Goal: Check status: Check status

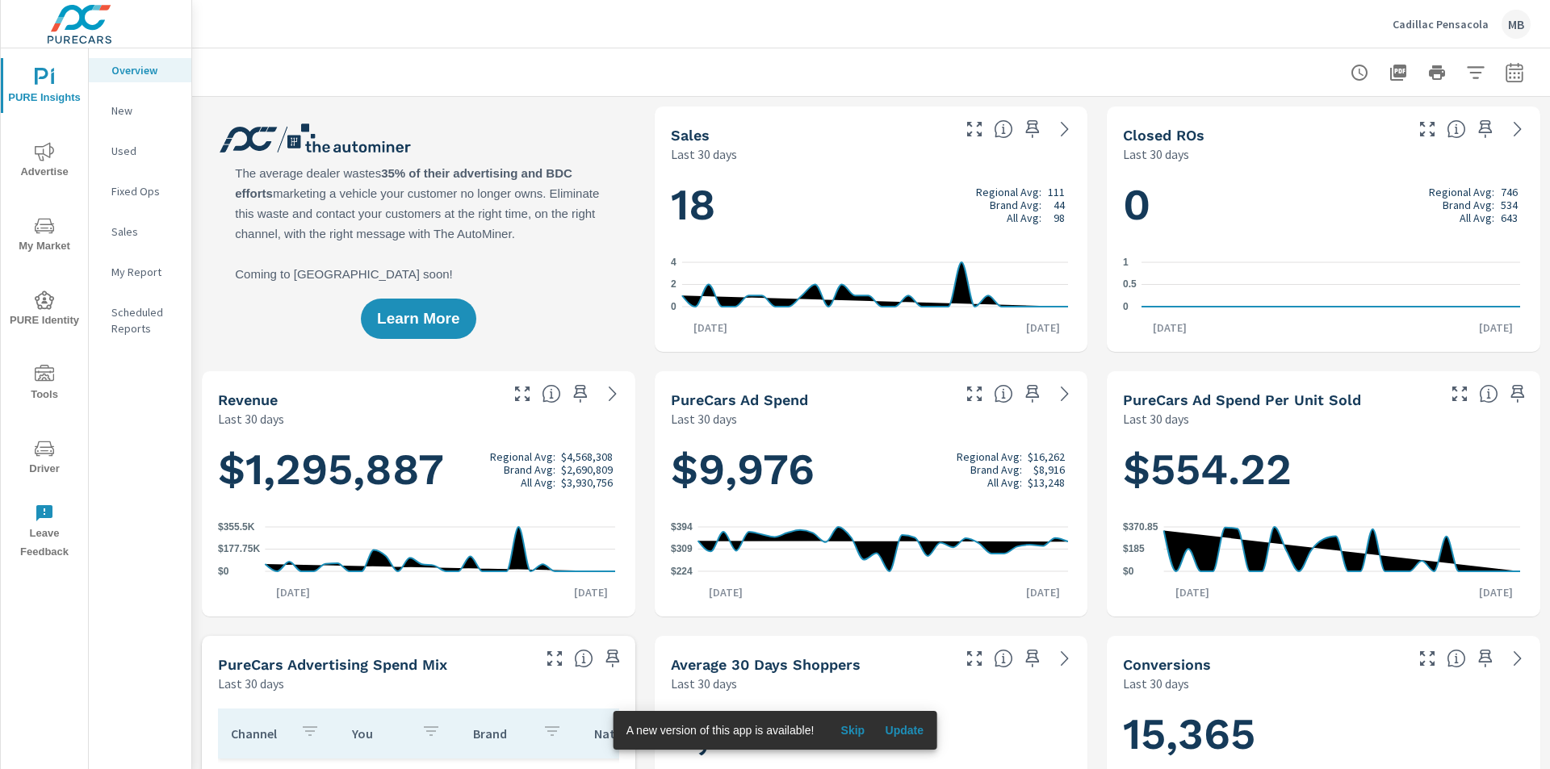
scroll to position [1, 0]
click at [34, 151] on span "Advertise" at bounding box center [45, 162] width 78 height 40
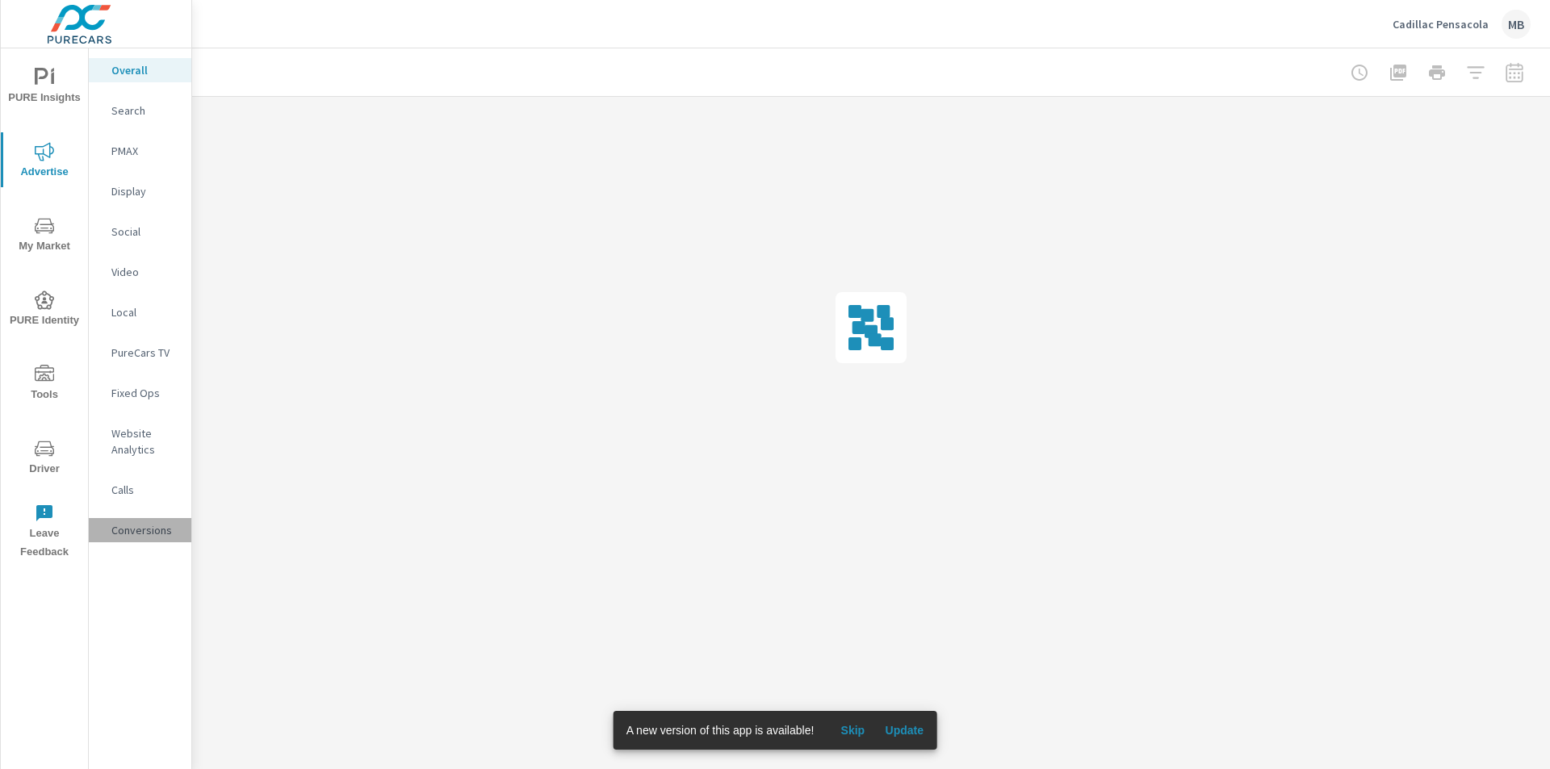
click at [134, 526] on p "Conversions" at bounding box center [144, 530] width 67 height 16
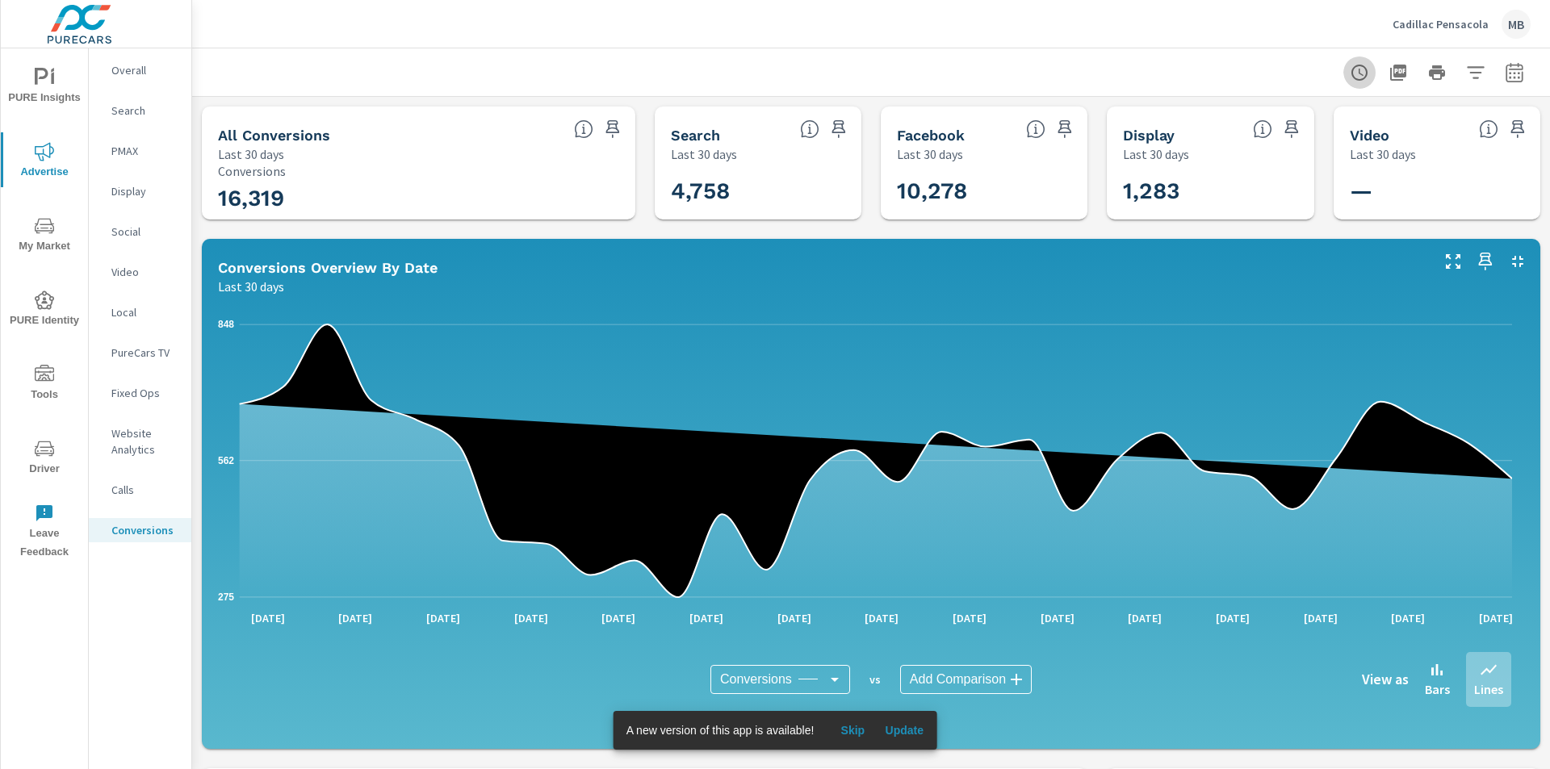
click at [1350, 69] on icon "button" at bounding box center [1359, 72] width 19 height 19
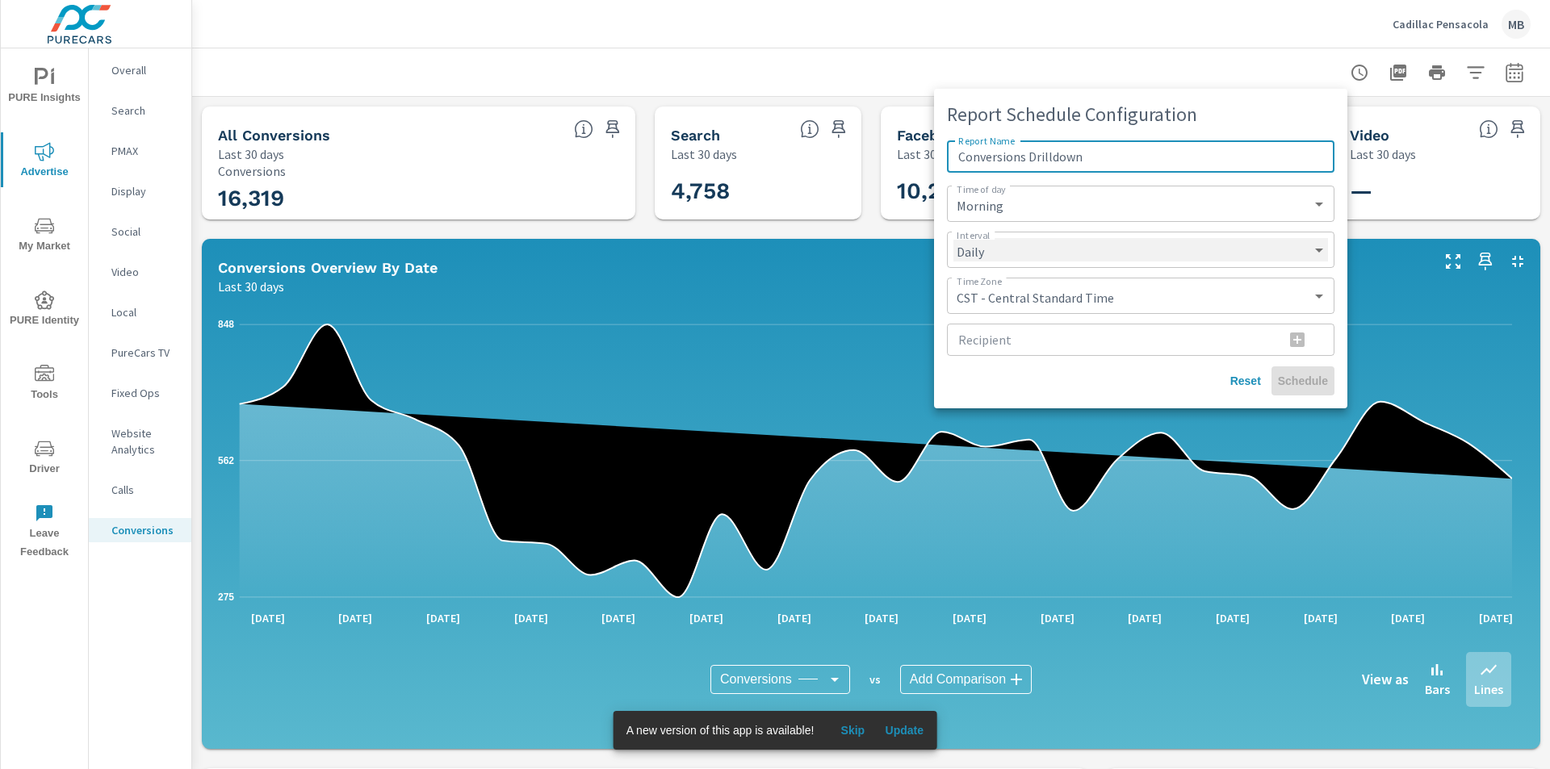
click at [1145, 258] on select "Daily Weekly Monthly" at bounding box center [1141, 249] width 375 height 23
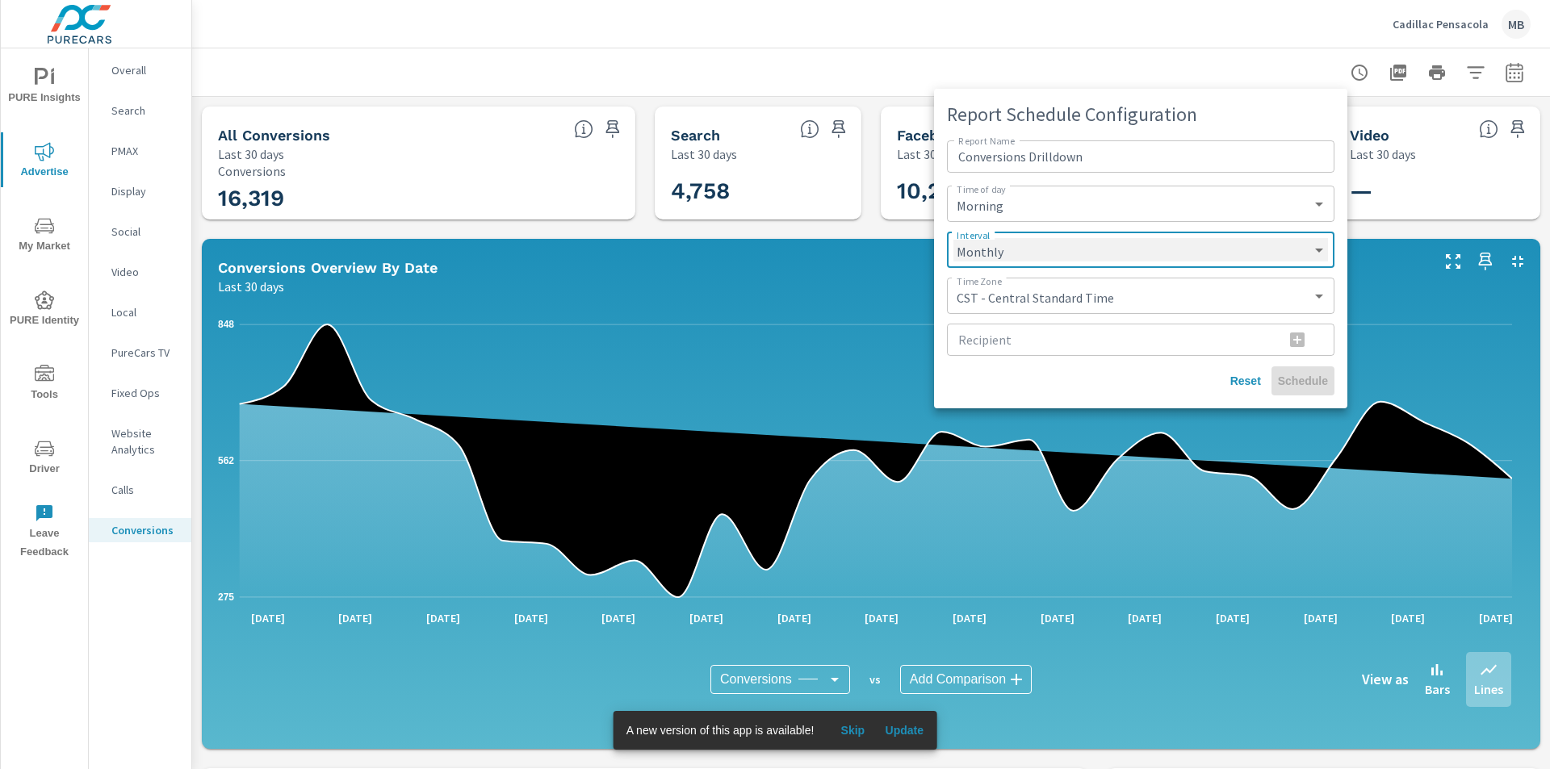
click at [954, 238] on select "Daily Weekly Monthly" at bounding box center [1141, 249] width 375 height 23
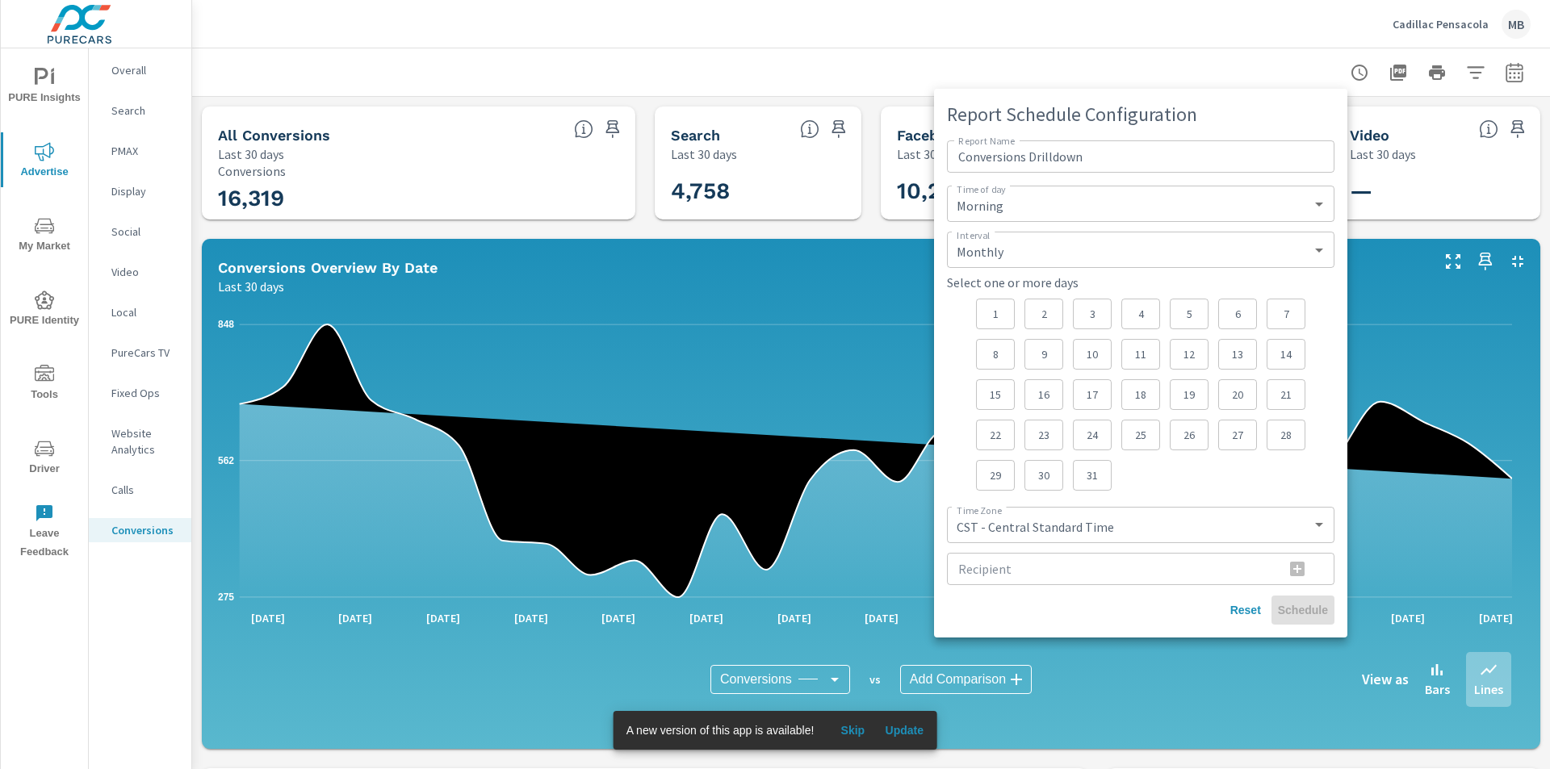
click at [1006, 312] on div "1" at bounding box center [995, 314] width 39 height 31
click at [1093, 474] on p "31" at bounding box center [1092, 475] width 11 height 16
click at [1092, 467] on p "31" at bounding box center [1092, 475] width 11 height 16
click at [1243, 607] on span "Reset" at bounding box center [1245, 610] width 39 height 15
select select "Daily"
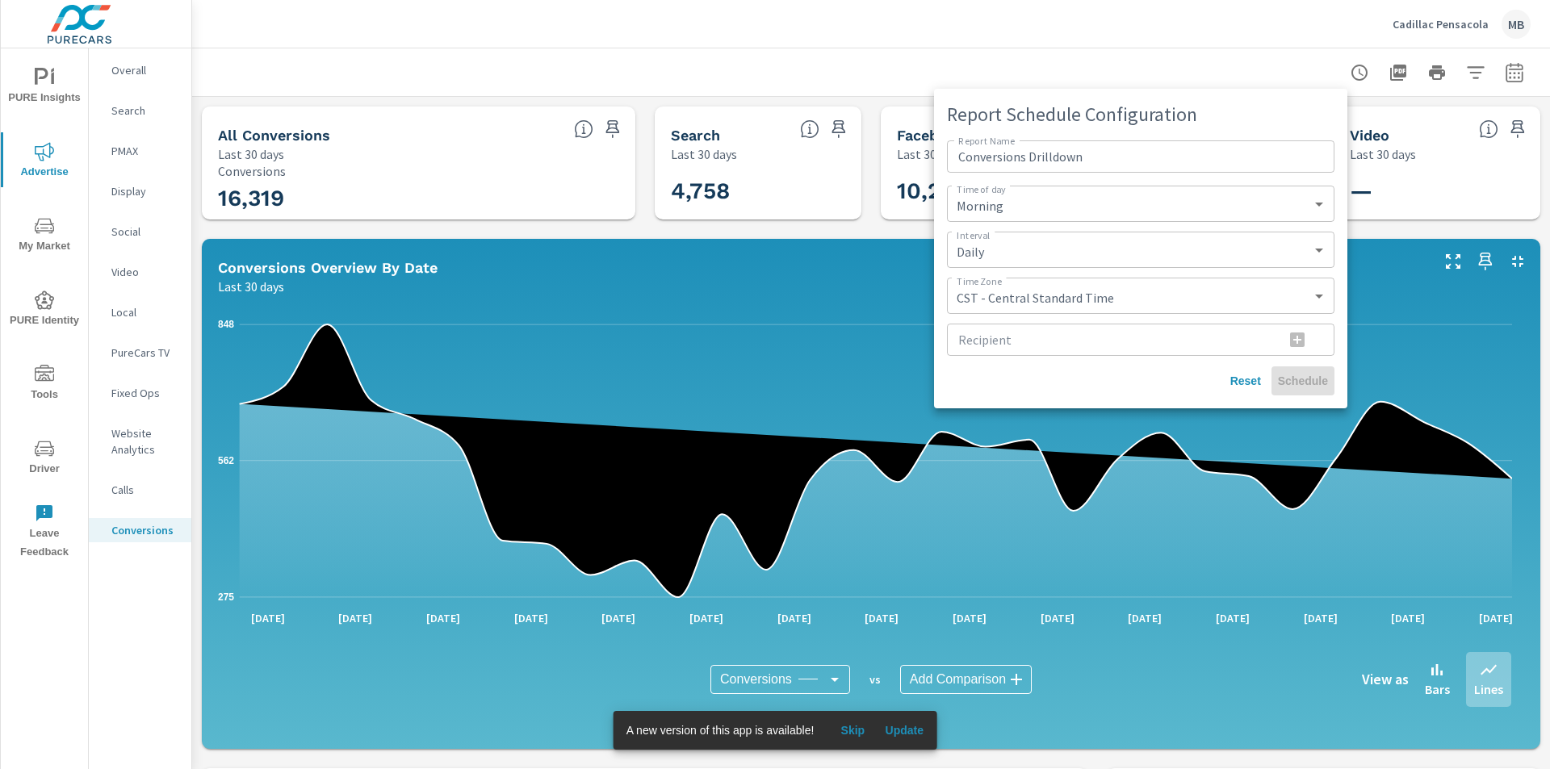
click at [1021, 264] on div "Daily Weekly Monthly ​" at bounding box center [1141, 250] width 388 height 36
click at [1149, 54] on div at bounding box center [775, 384] width 1550 height 769
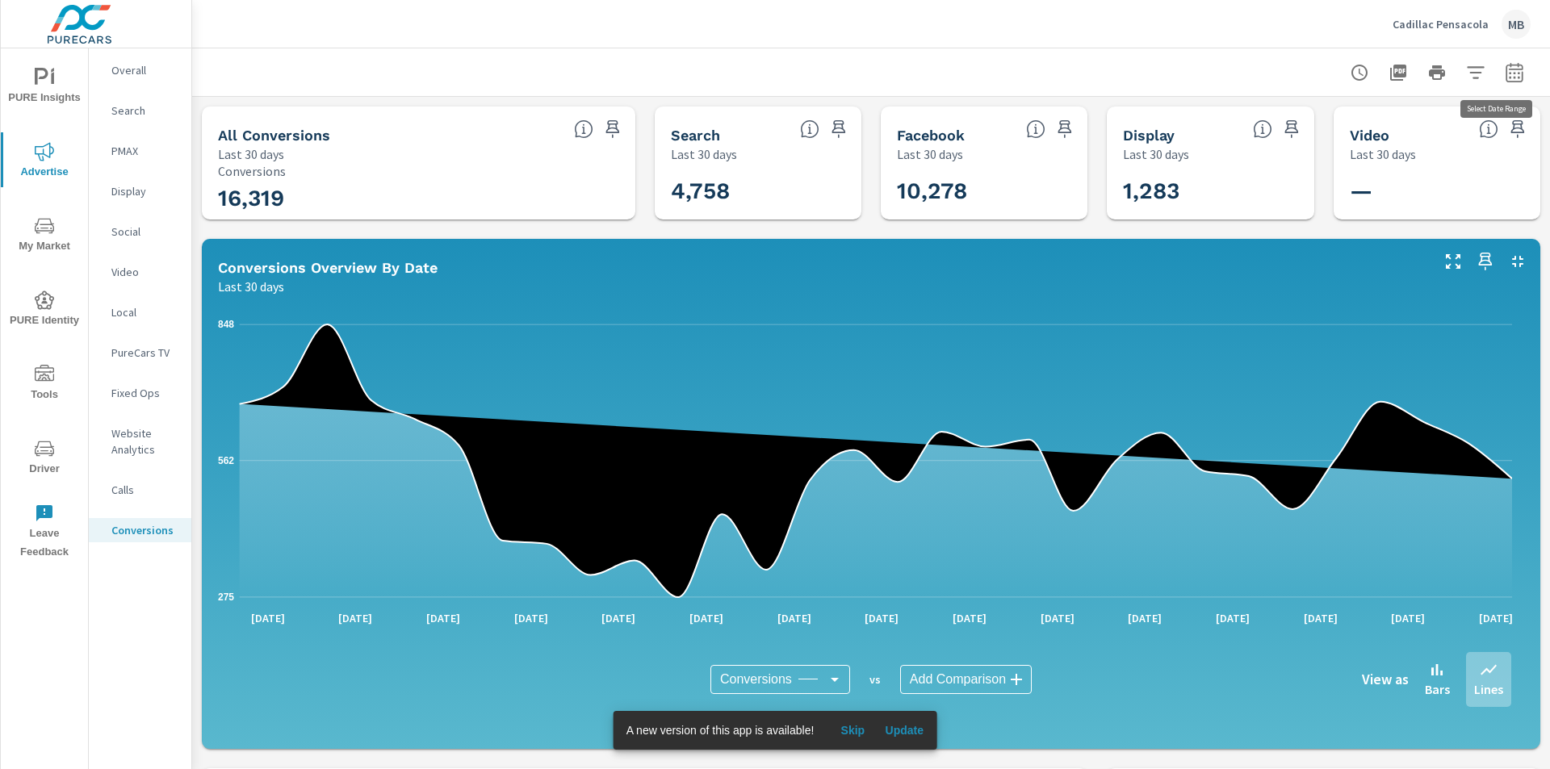
click at [1511, 66] on icon "button" at bounding box center [1514, 71] width 17 height 19
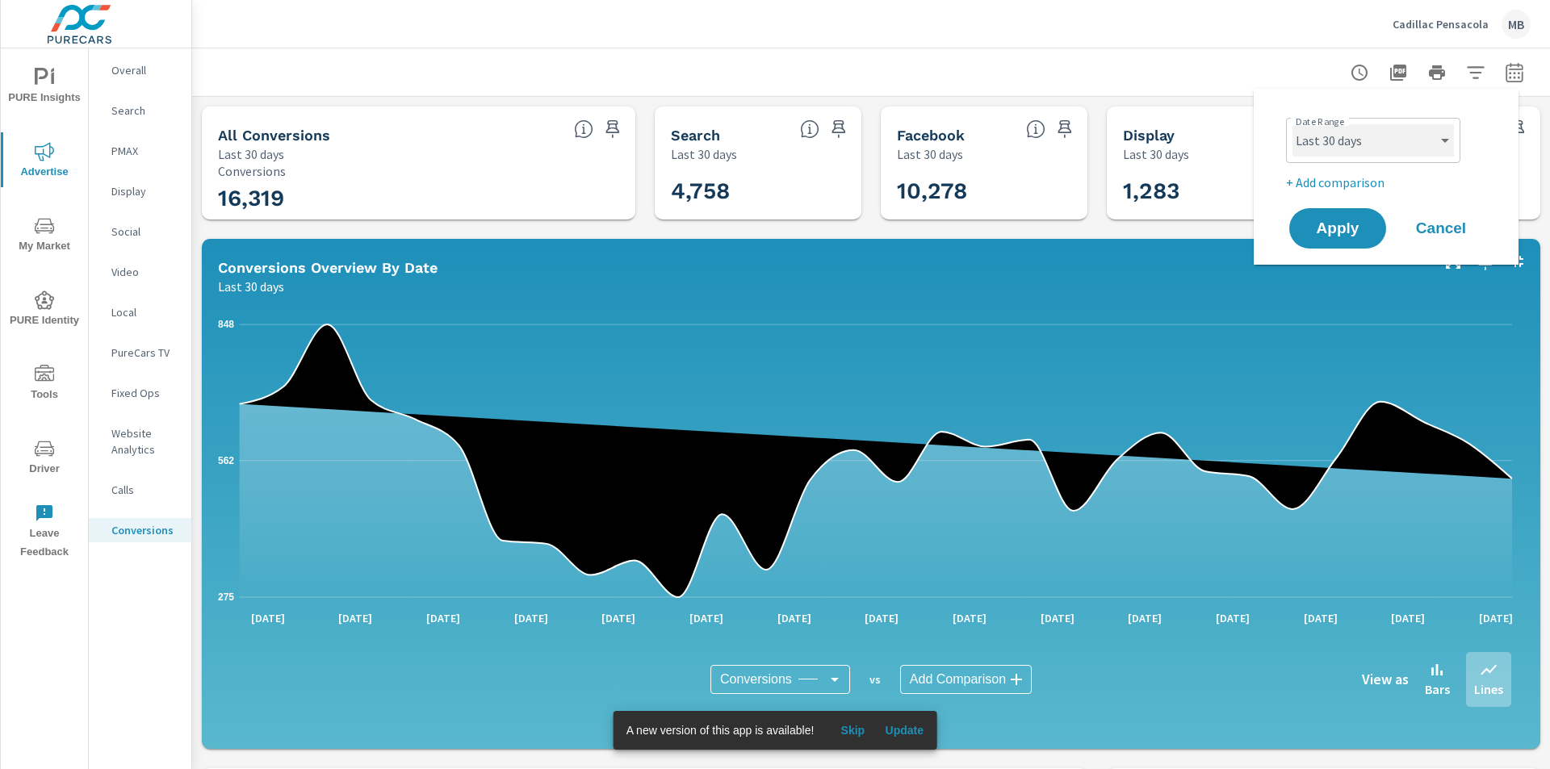
click at [1398, 144] on select "Custom Yesterday Last week Last 7 days Last 14 days Last 30 days Last 45 days L…" at bounding box center [1373, 140] width 161 height 32
click at [1293, 124] on select "Custom Yesterday Last week Last 7 days Last 14 days Last 30 days Last 45 days L…" at bounding box center [1373, 140] width 161 height 32
select select "Last month"
click at [1357, 221] on span "Apply" at bounding box center [1338, 228] width 66 height 15
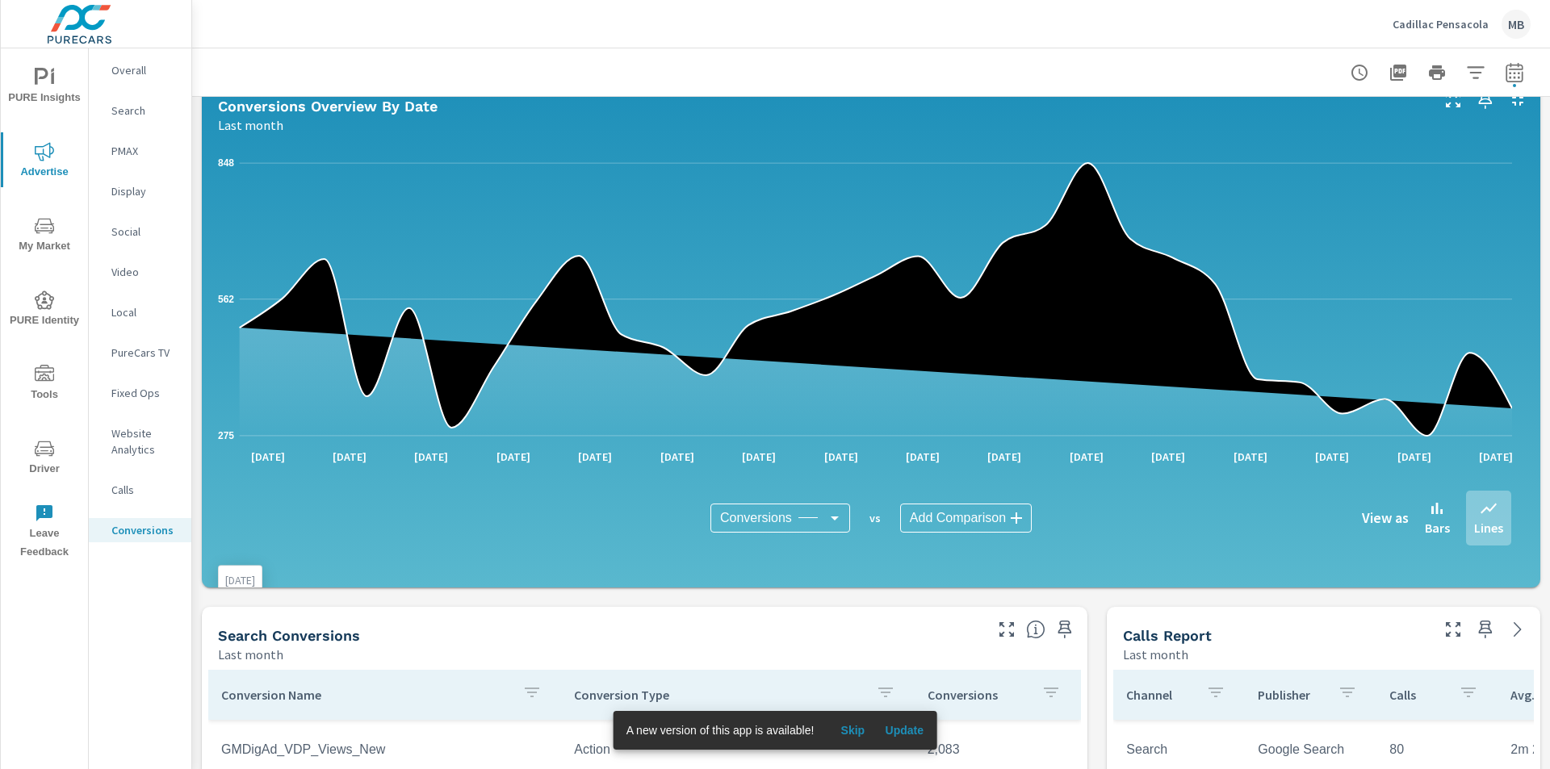
scroll to position [323, 0]
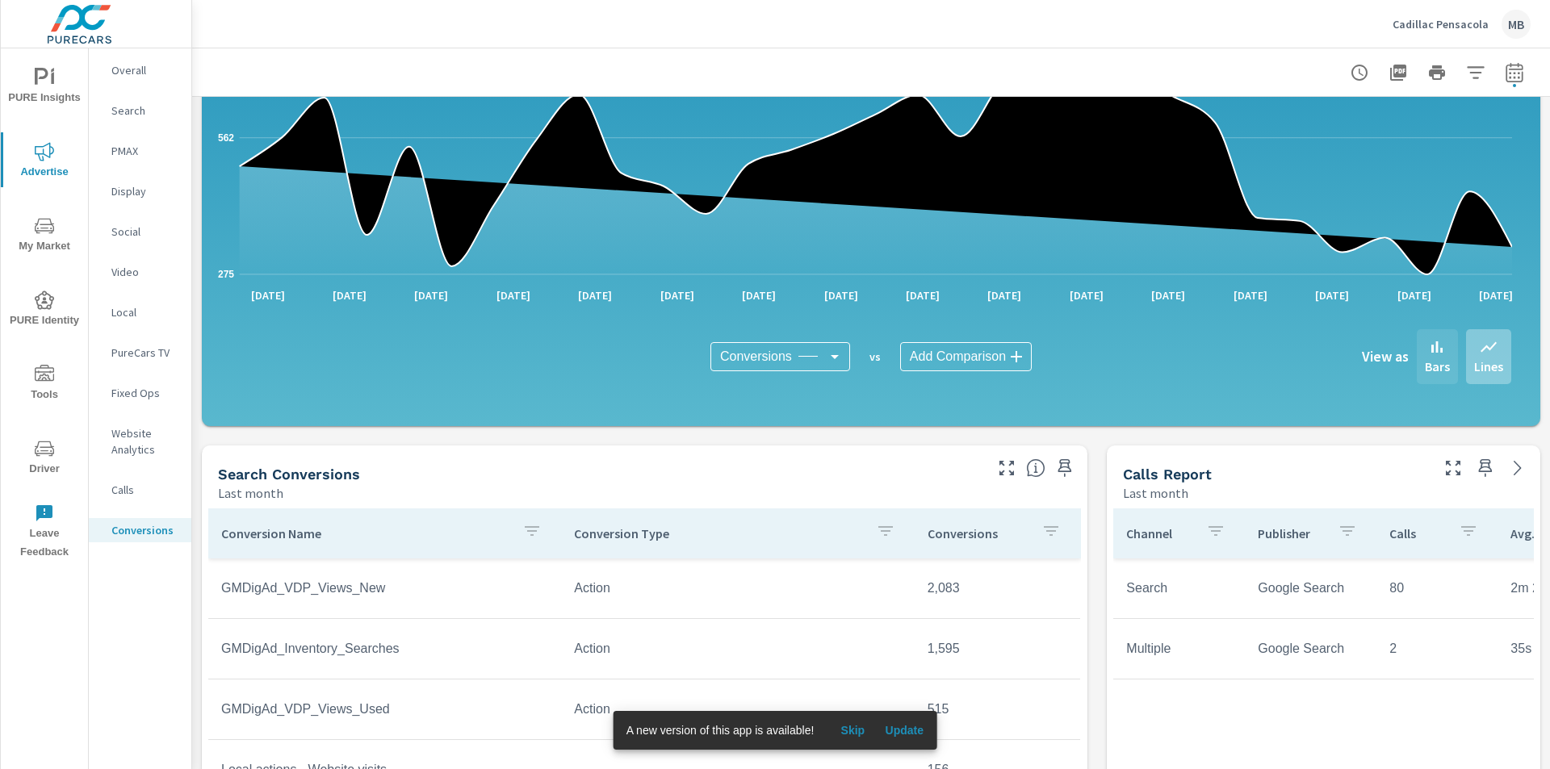
click at [1428, 352] on icon at bounding box center [1436, 346] width 19 height 19
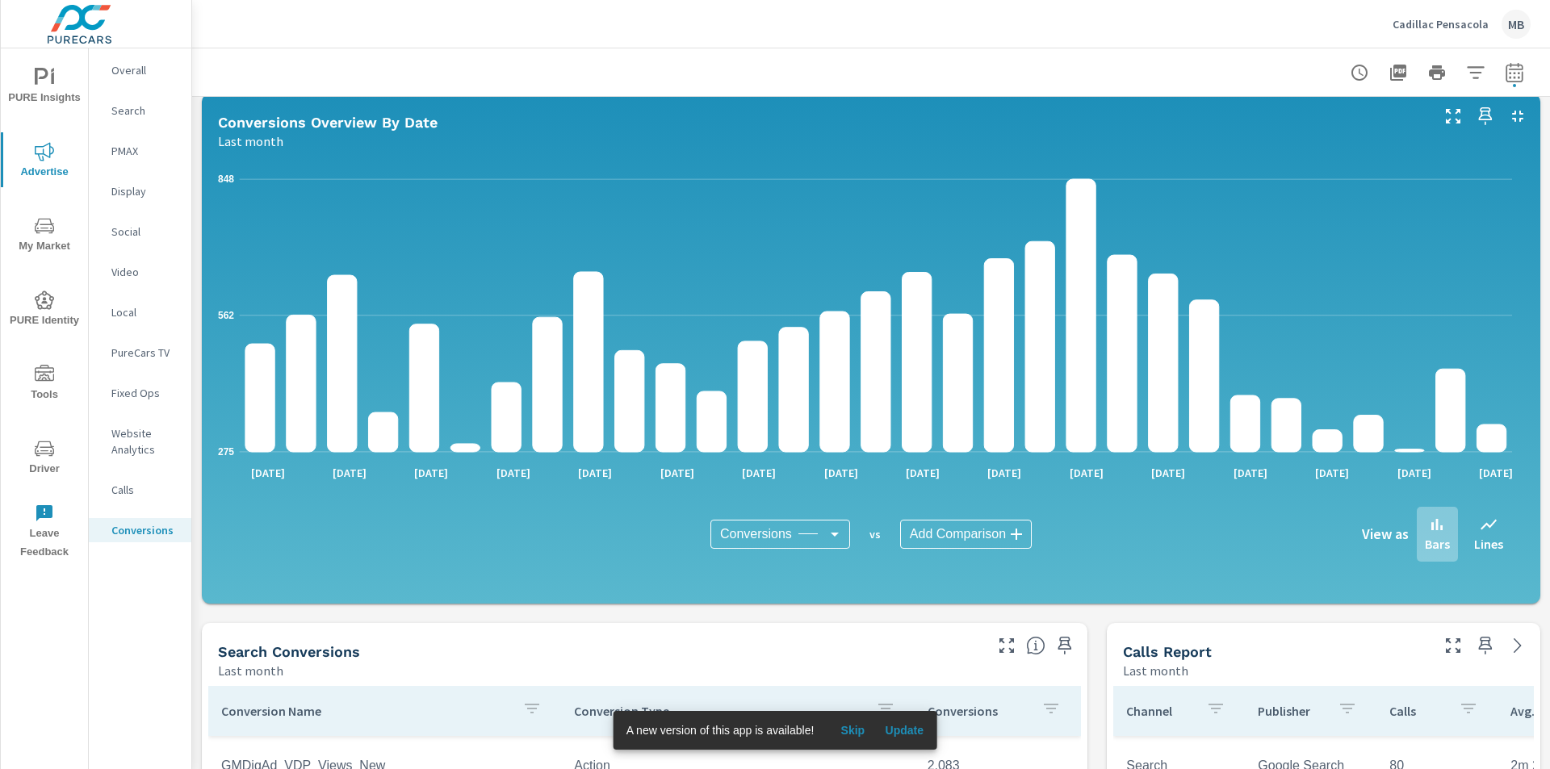
scroll to position [81, 0]
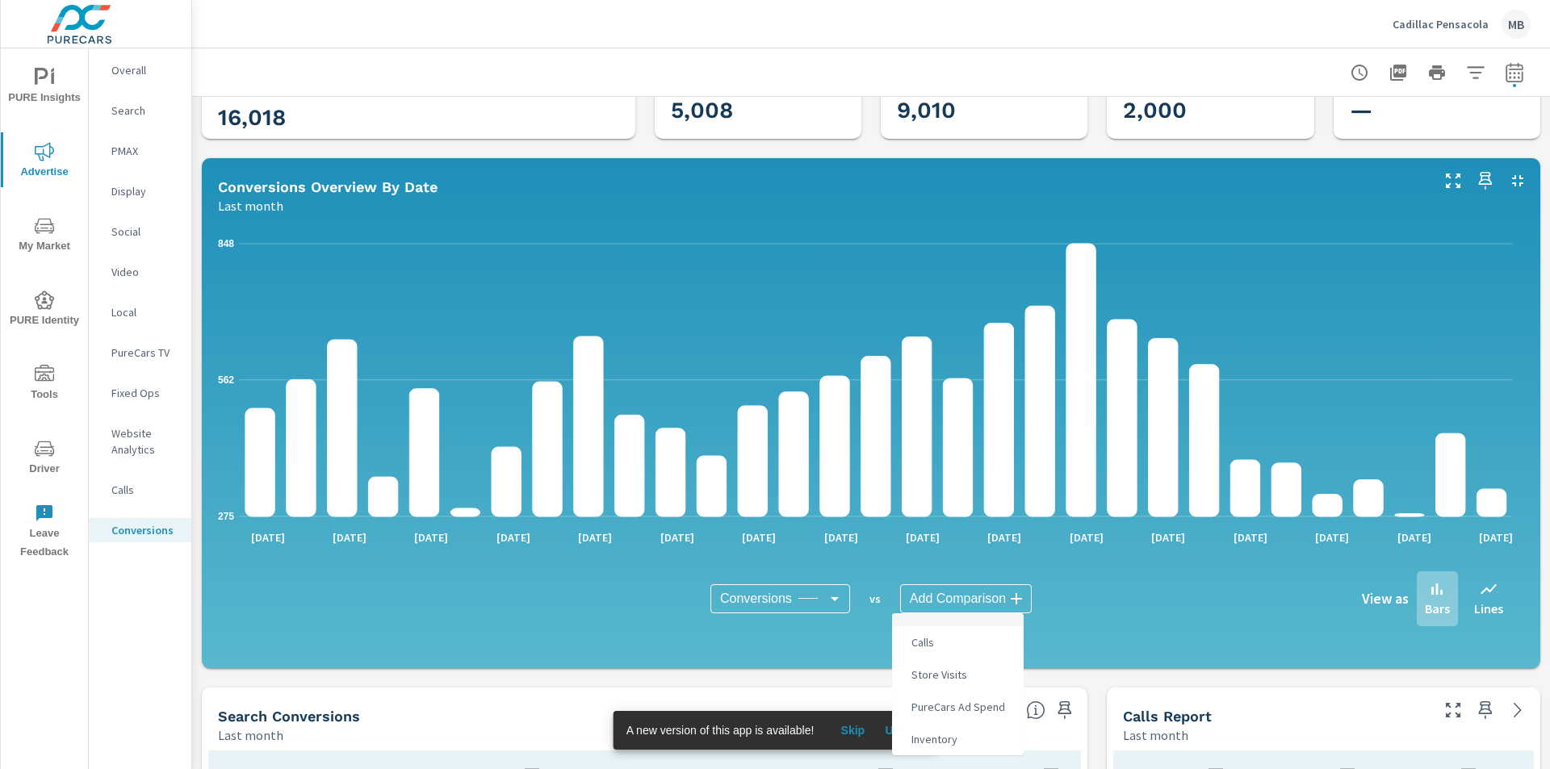
click at [983, 604] on body "PURE Insights Advertise My Market PURE Identity Tools Driver Leave Feedback Ove…" at bounding box center [775, 384] width 1550 height 769
click at [958, 629] on li "Calls" at bounding box center [958, 643] width 132 height 32
type input "Calls"
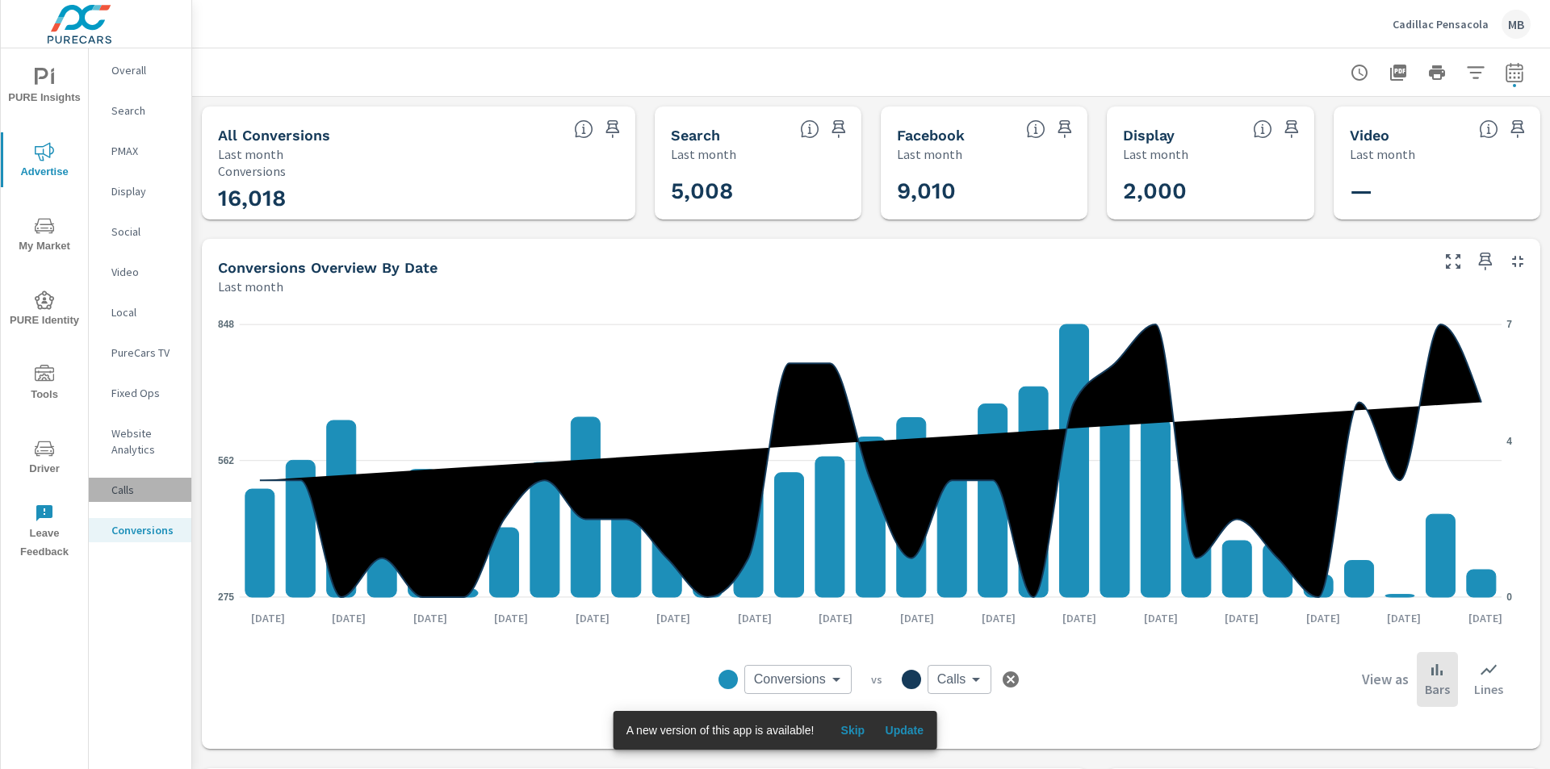
click at [128, 488] on p "Calls" at bounding box center [144, 490] width 67 height 16
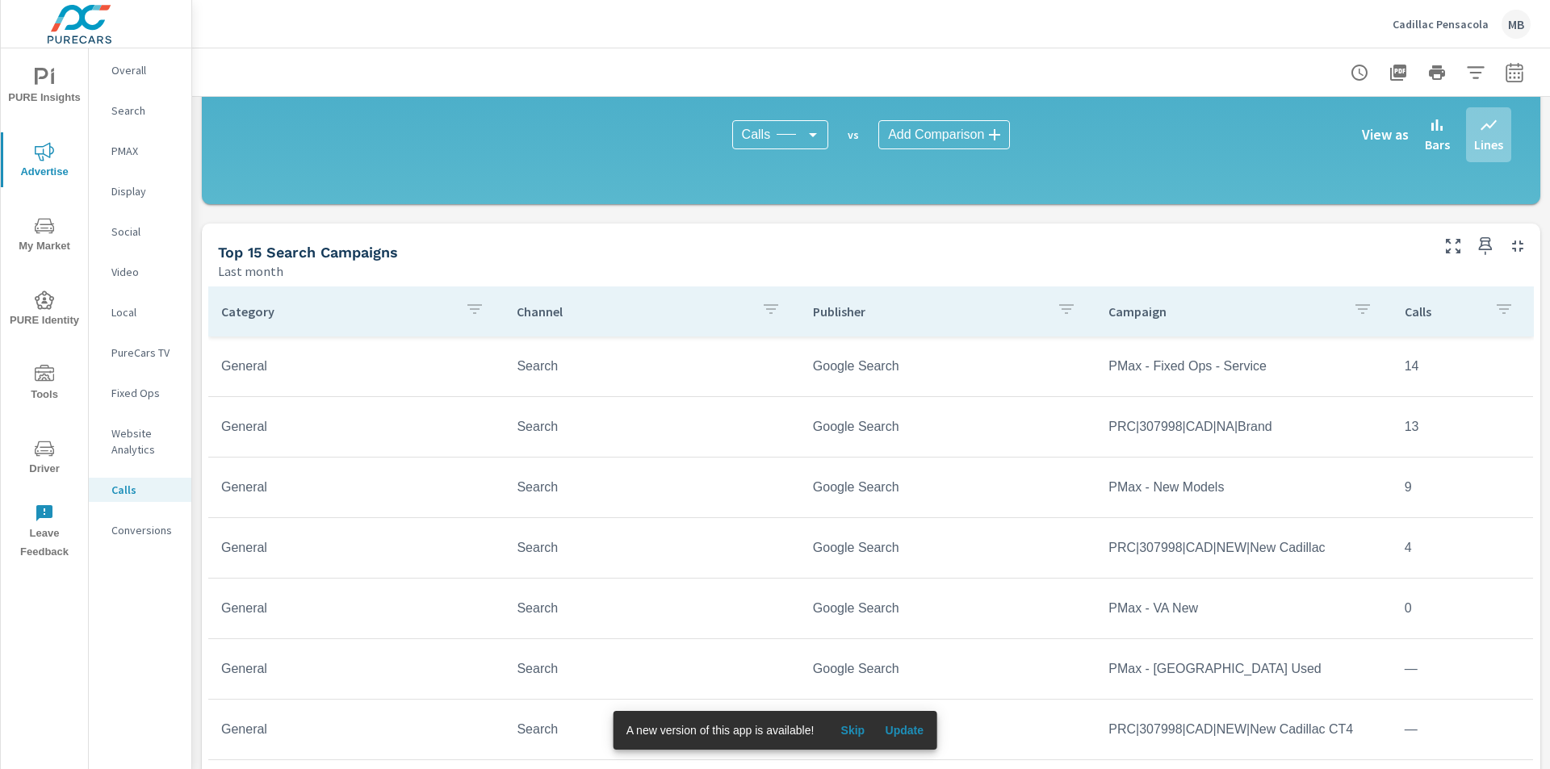
scroll to position [727, 0]
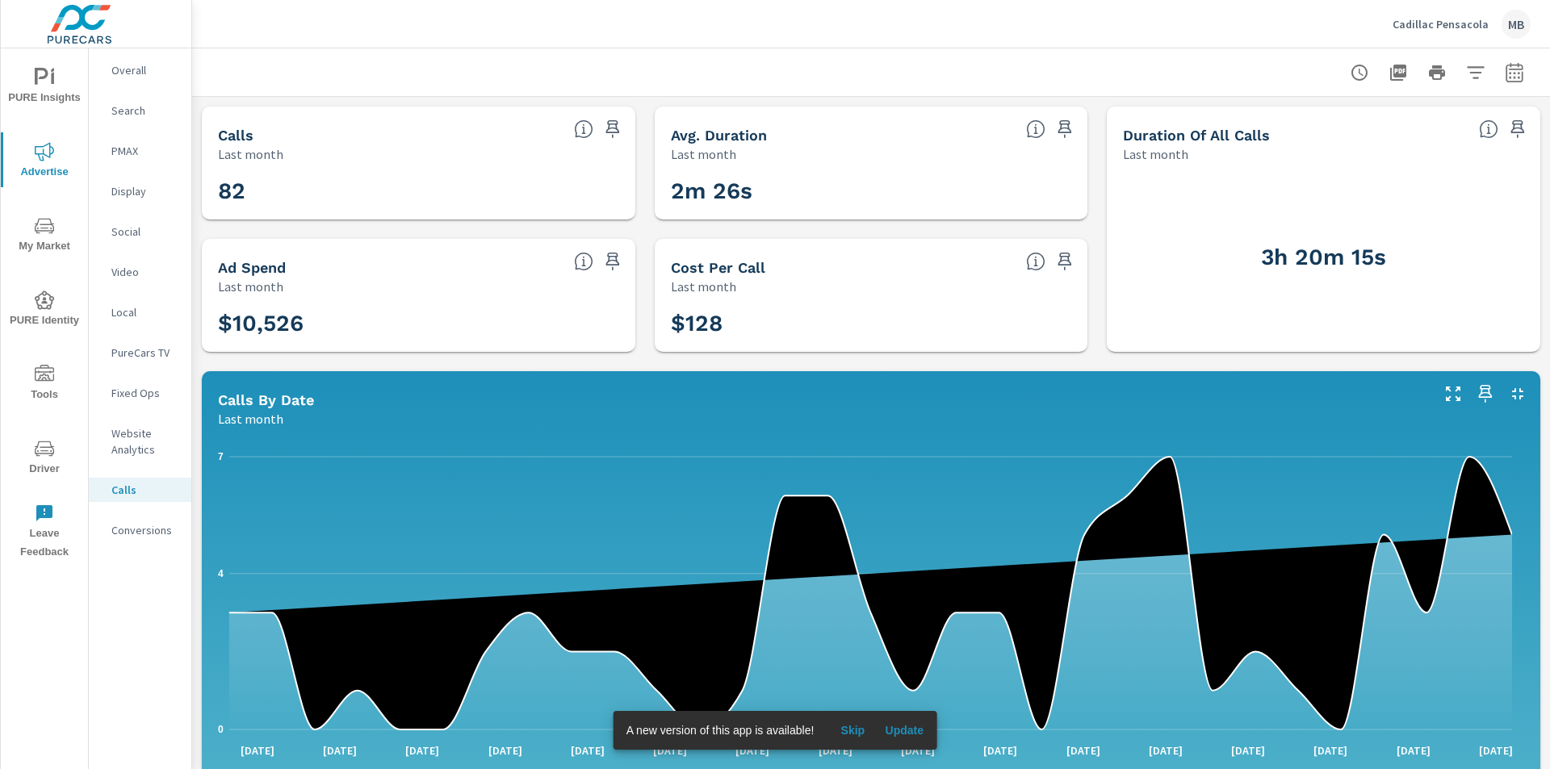
scroll to position [242, 0]
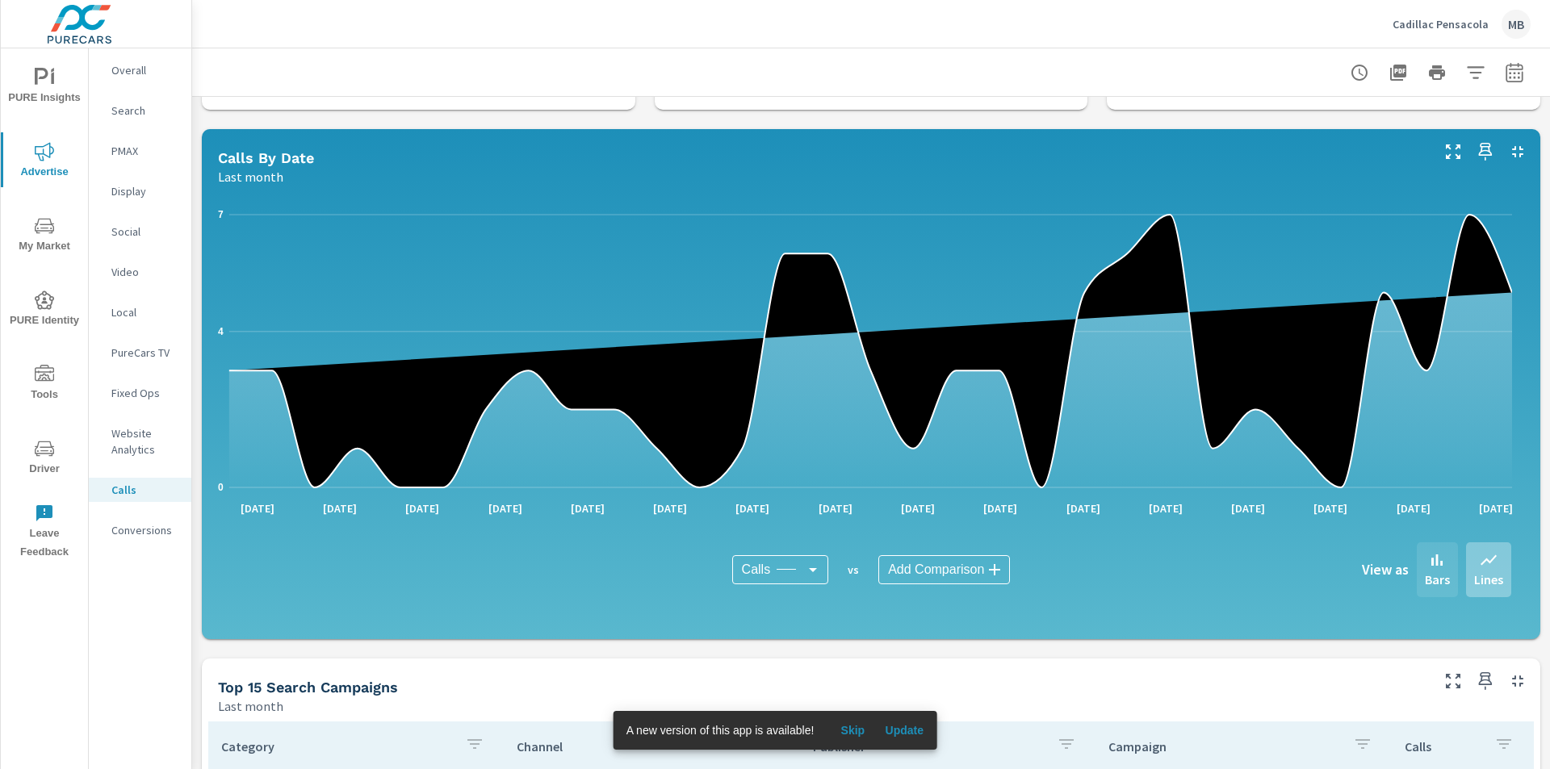
click at [1427, 577] on p "Bars" at bounding box center [1437, 579] width 25 height 19
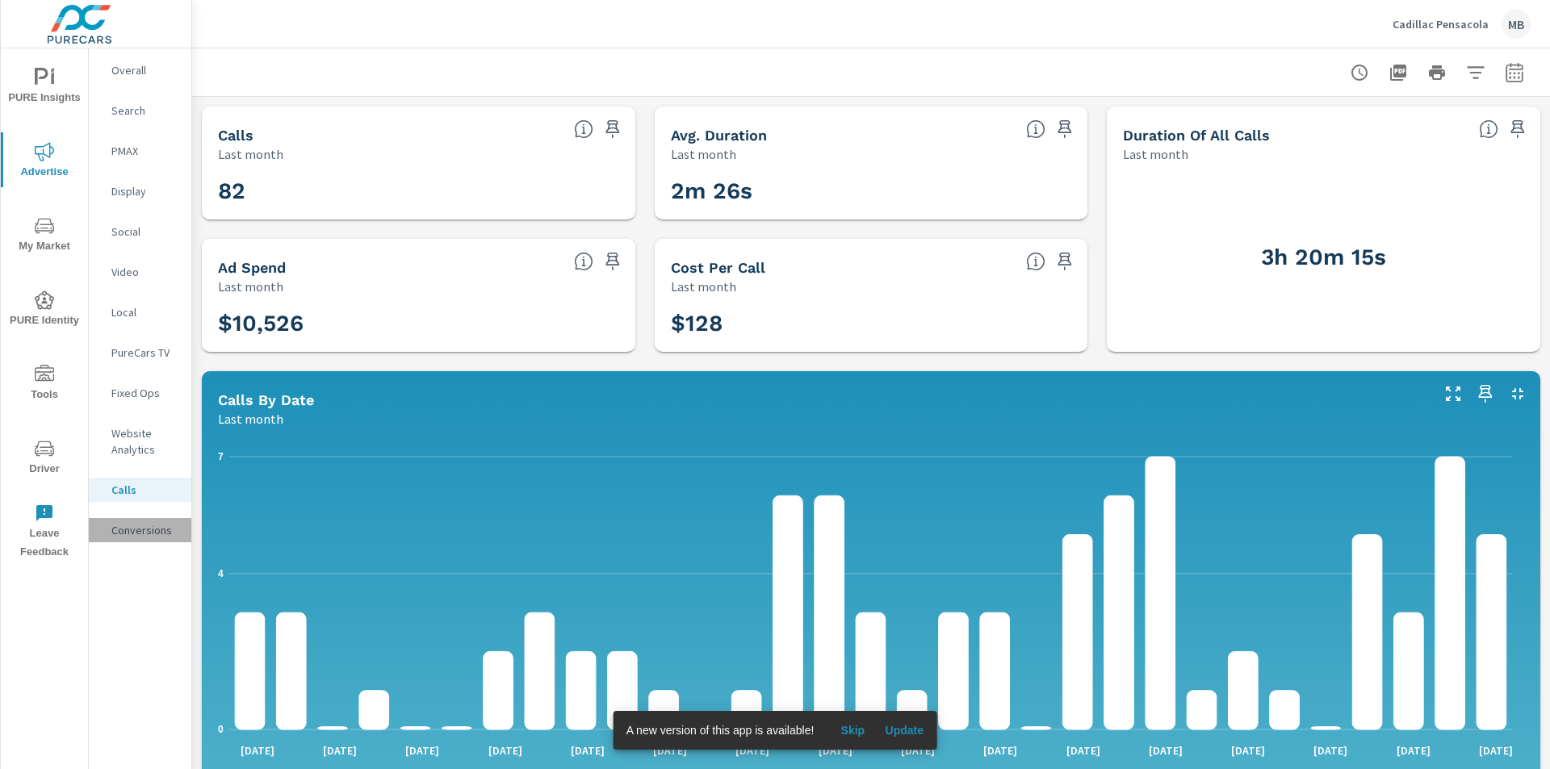
click at [145, 536] on p "Conversions" at bounding box center [144, 530] width 67 height 16
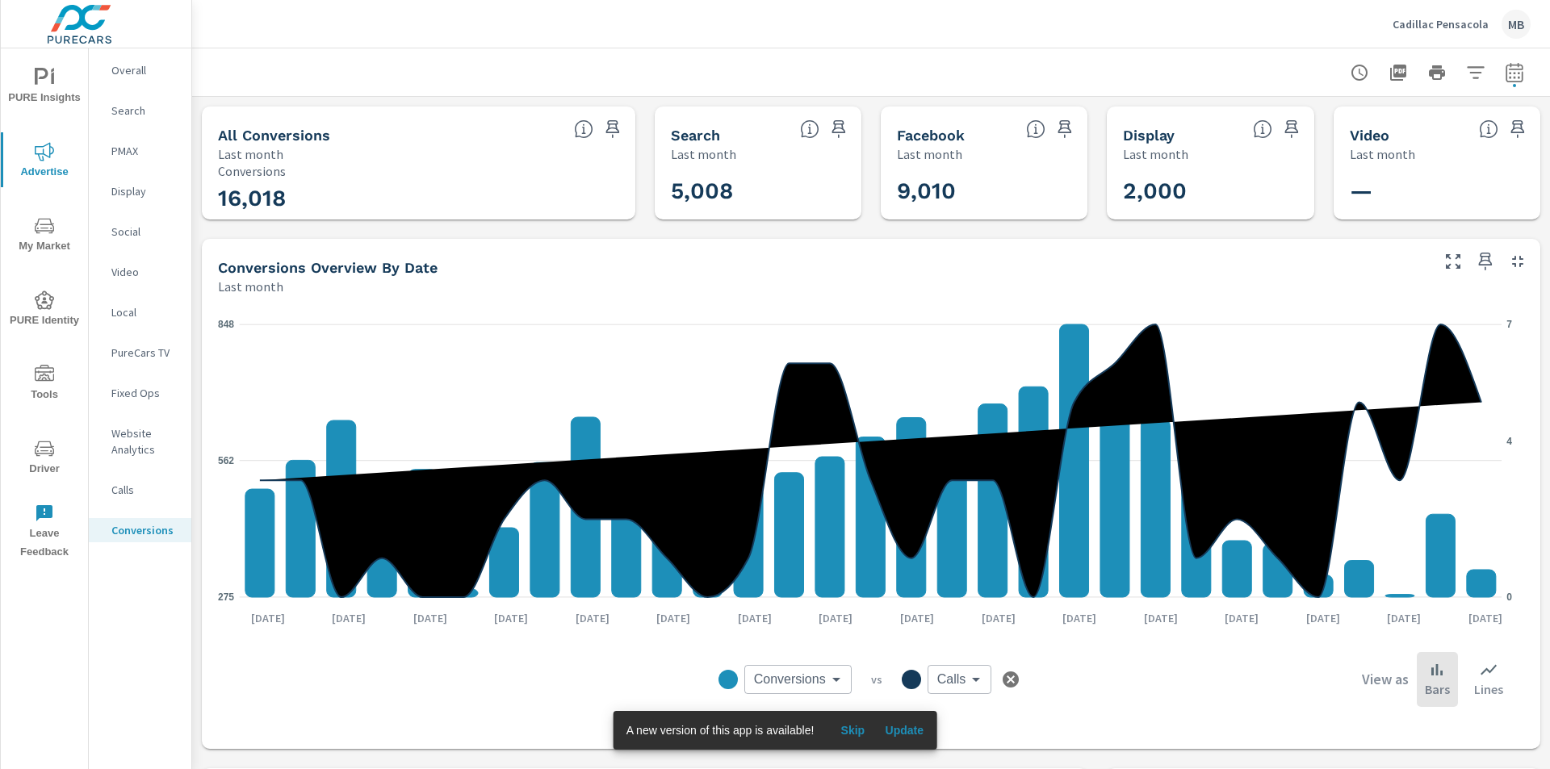
click at [1441, 23] on p "Cadillac Pensacola" at bounding box center [1441, 24] width 96 height 15
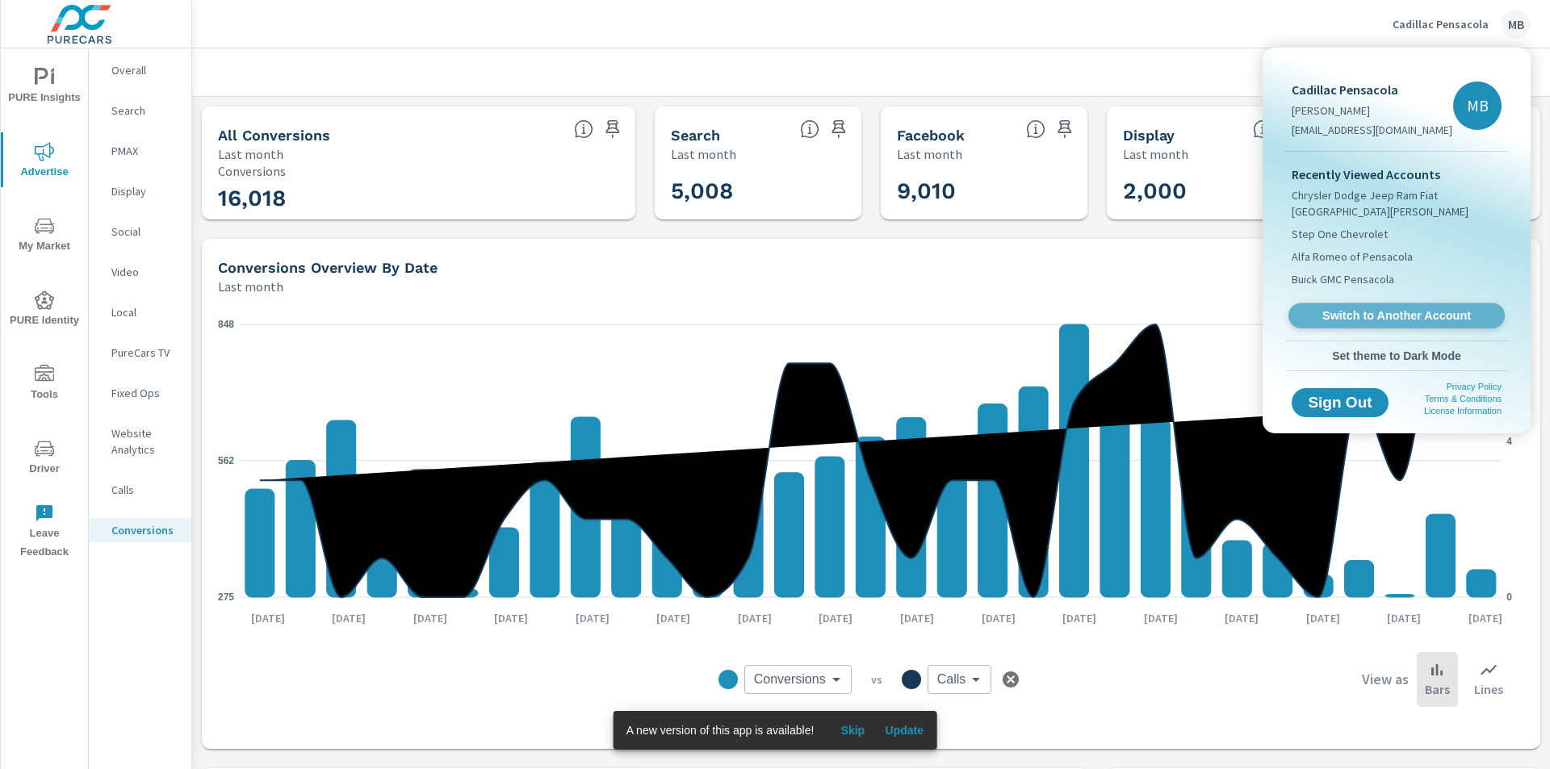
click at [1377, 321] on span "Switch to Another Account" at bounding box center [1396, 315] width 198 height 15
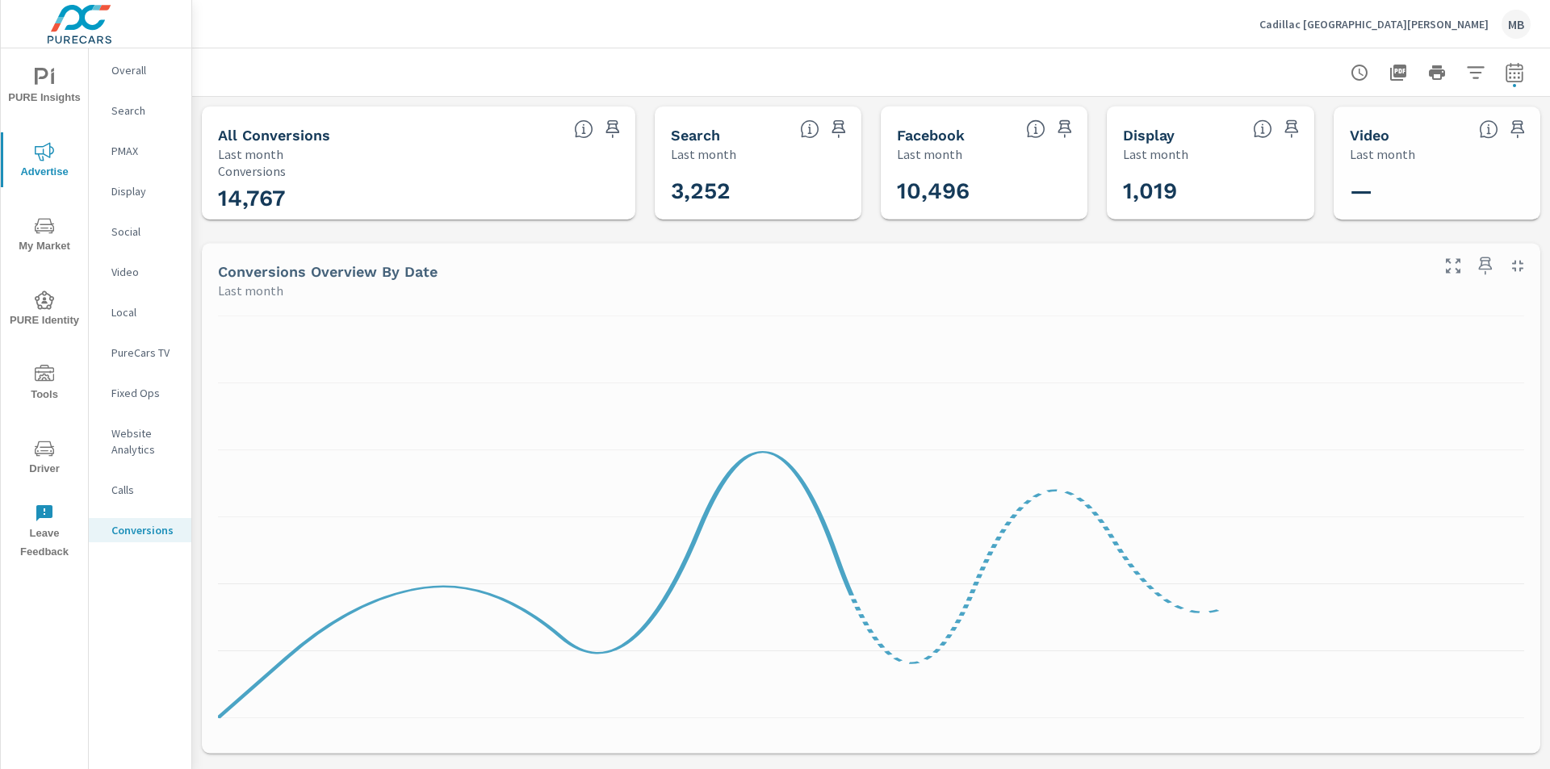
scroll to position [303, 0]
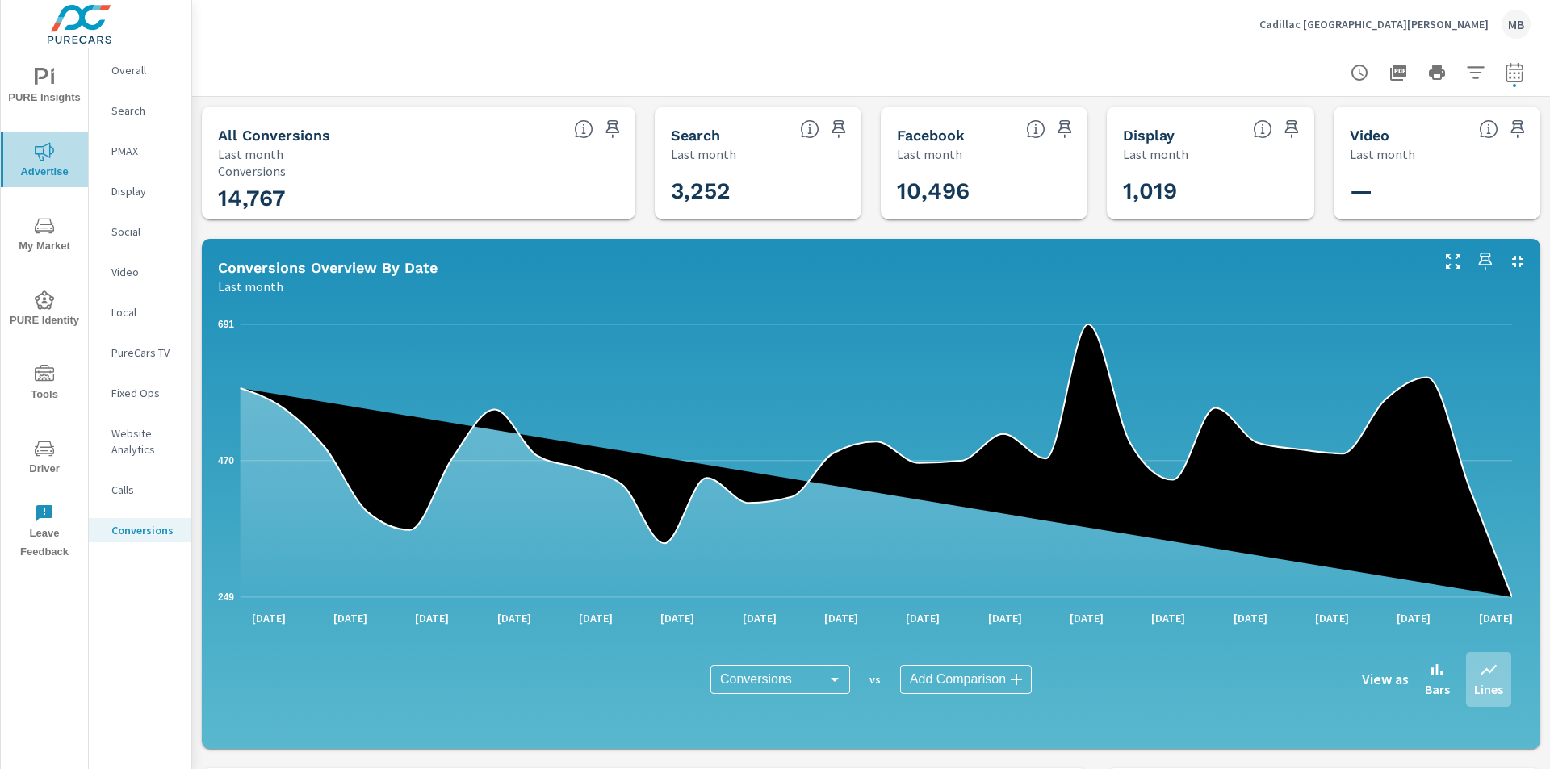
click at [70, 168] on span "Advertise" at bounding box center [45, 162] width 78 height 40
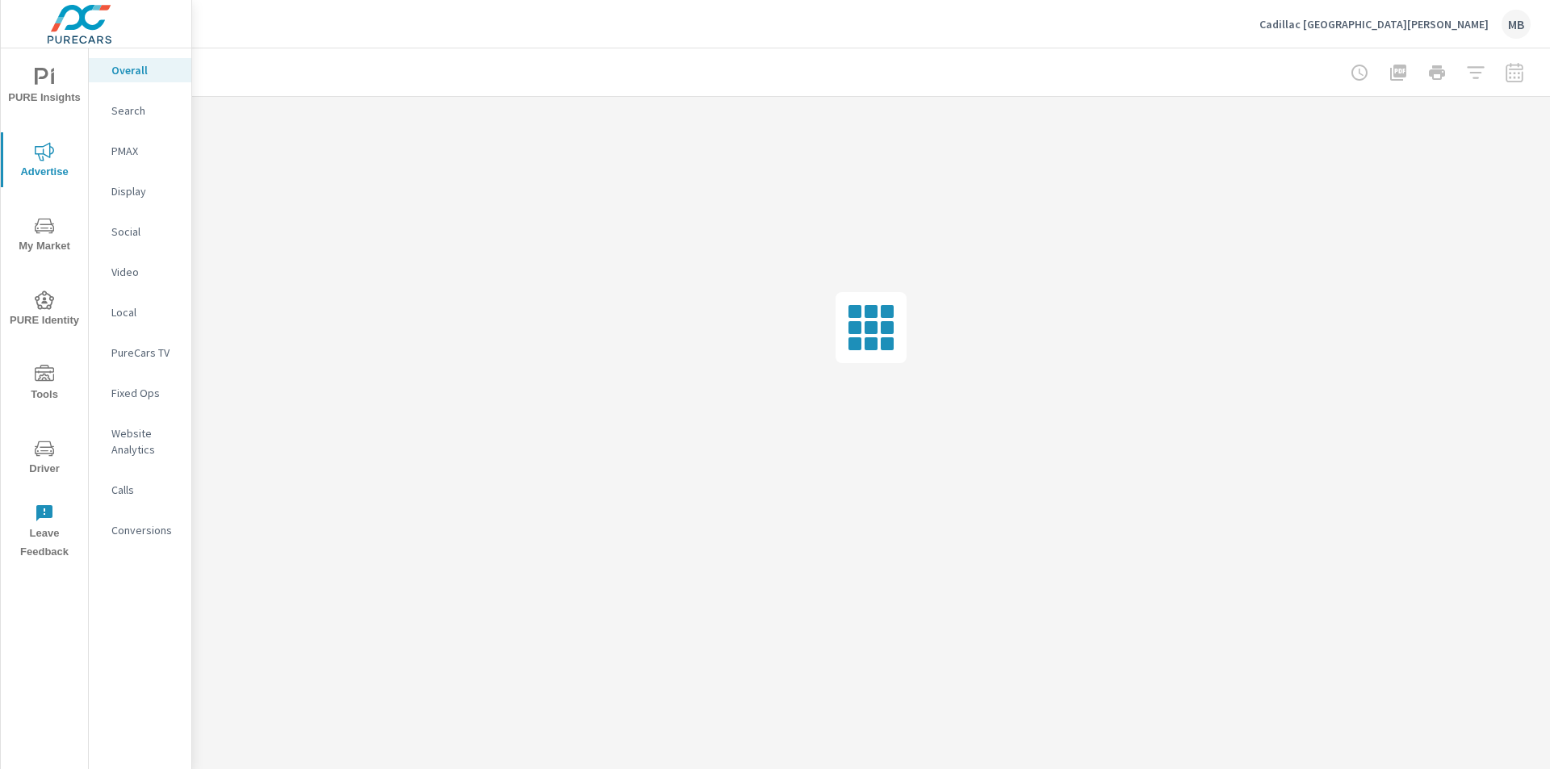
click at [145, 497] on p "Calls" at bounding box center [144, 490] width 67 height 16
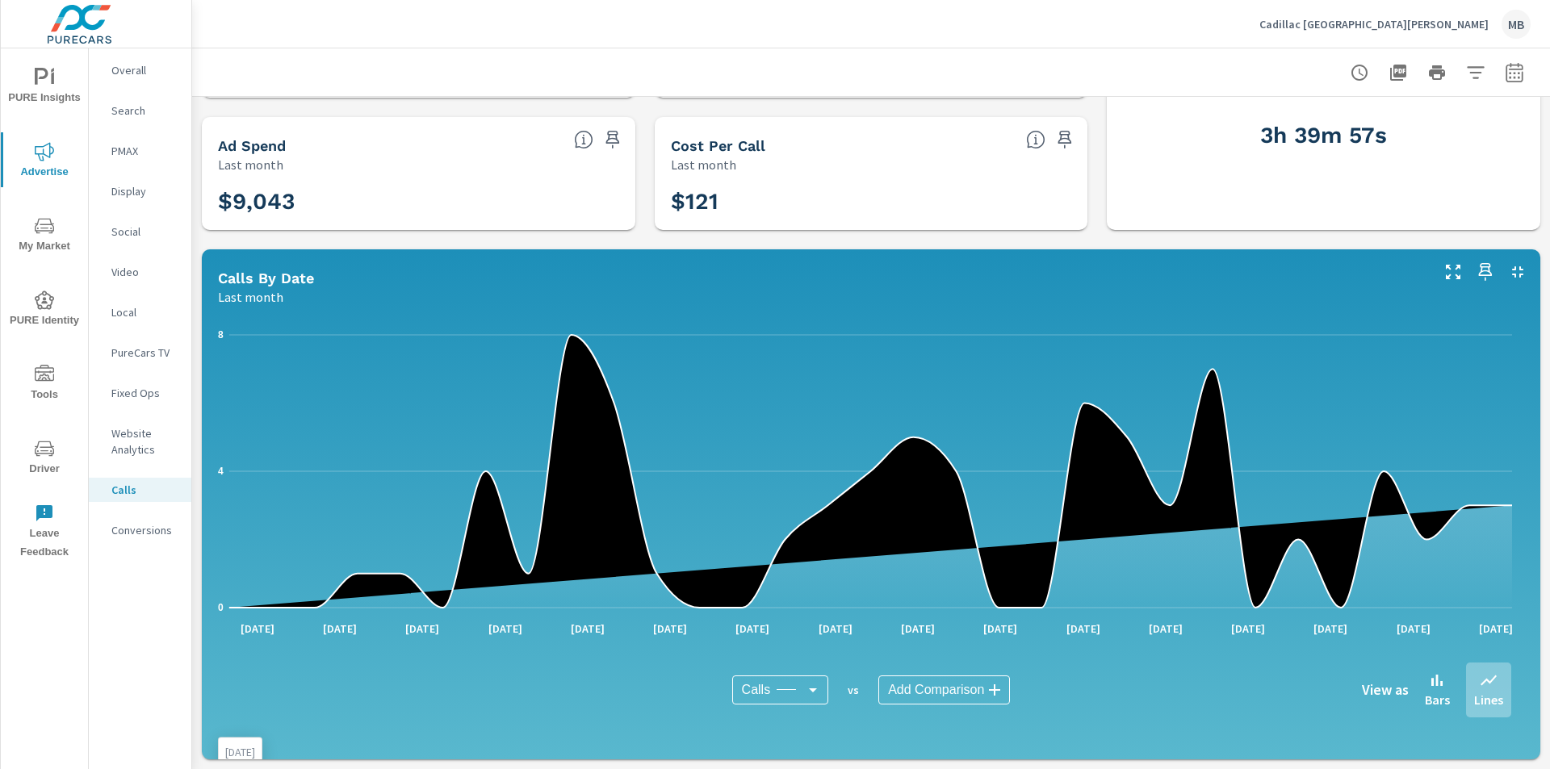
scroll to position [323, 0]
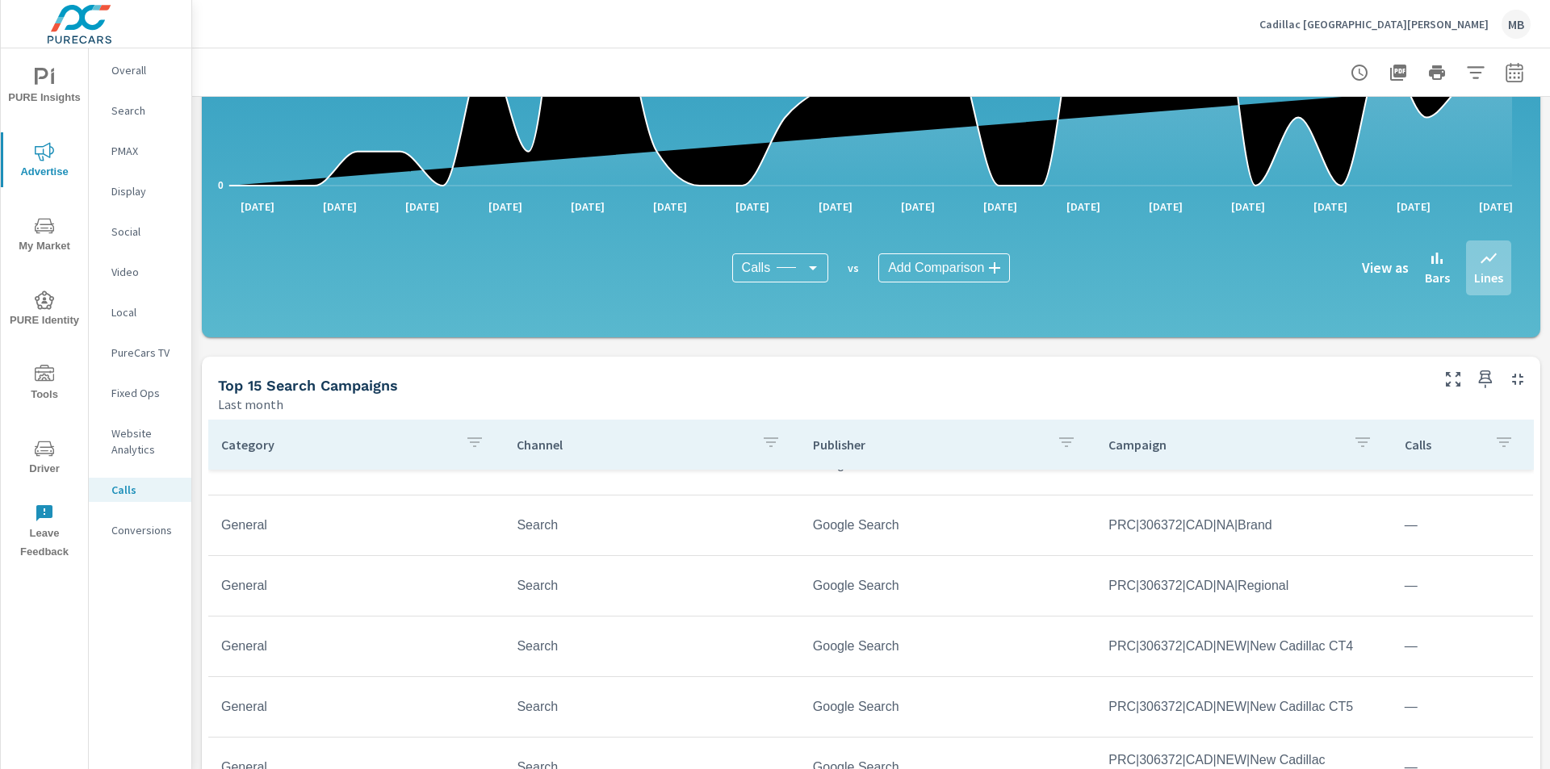
scroll to position [565, 0]
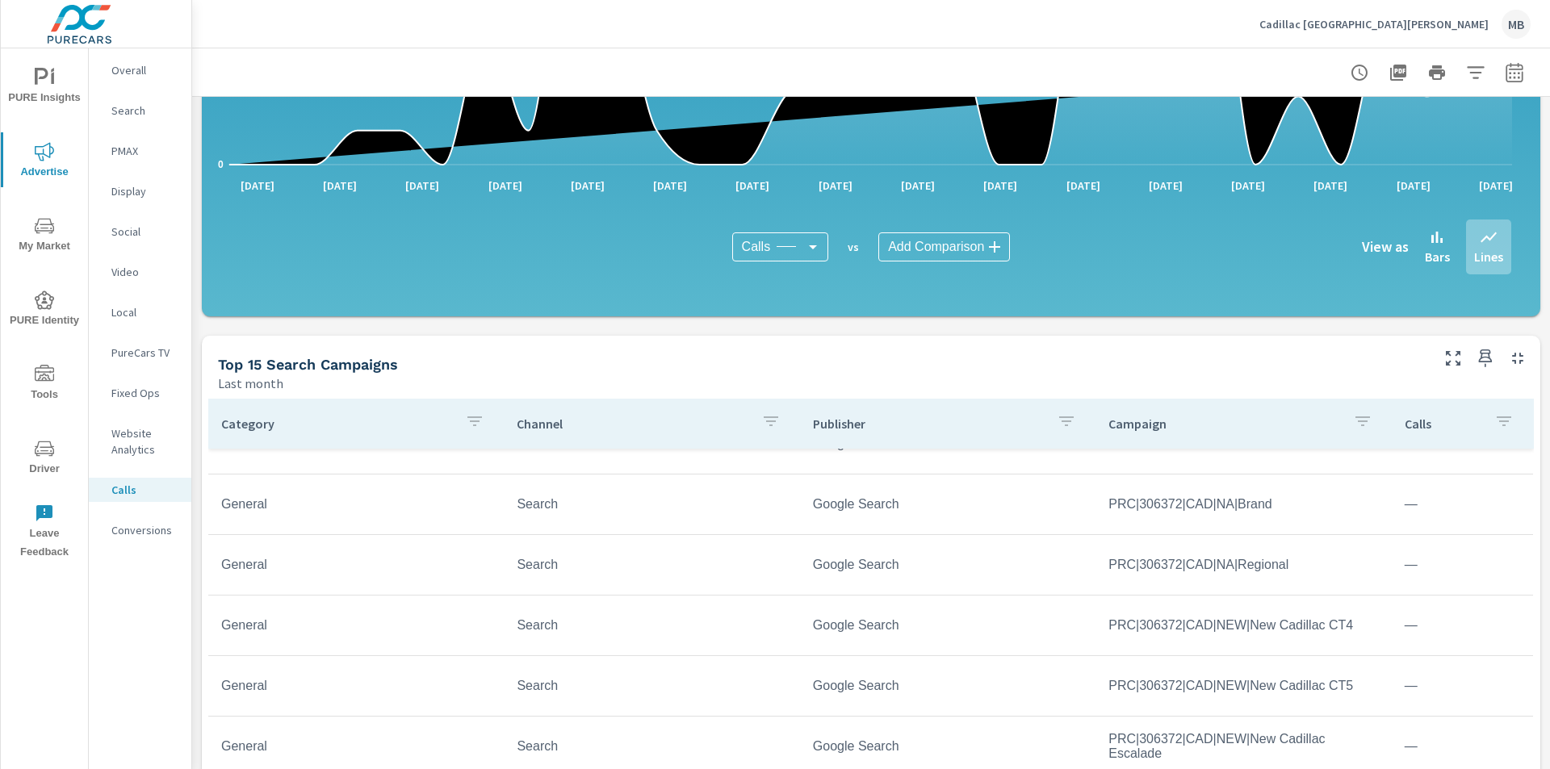
click at [160, 536] on p "Conversions" at bounding box center [144, 530] width 67 height 16
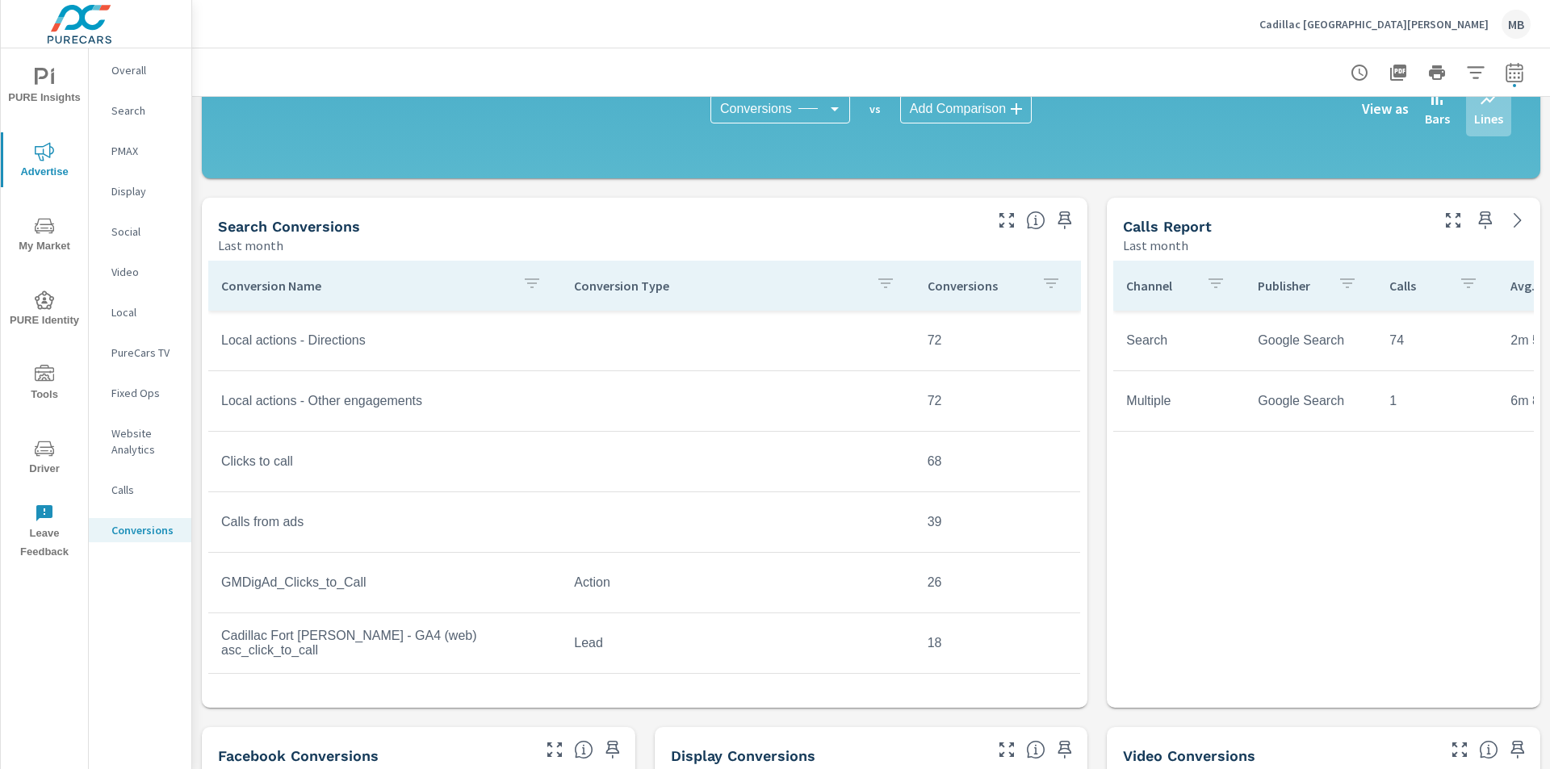
scroll to position [565, 0]
